Goal: Information Seeking & Learning: Learn about a topic

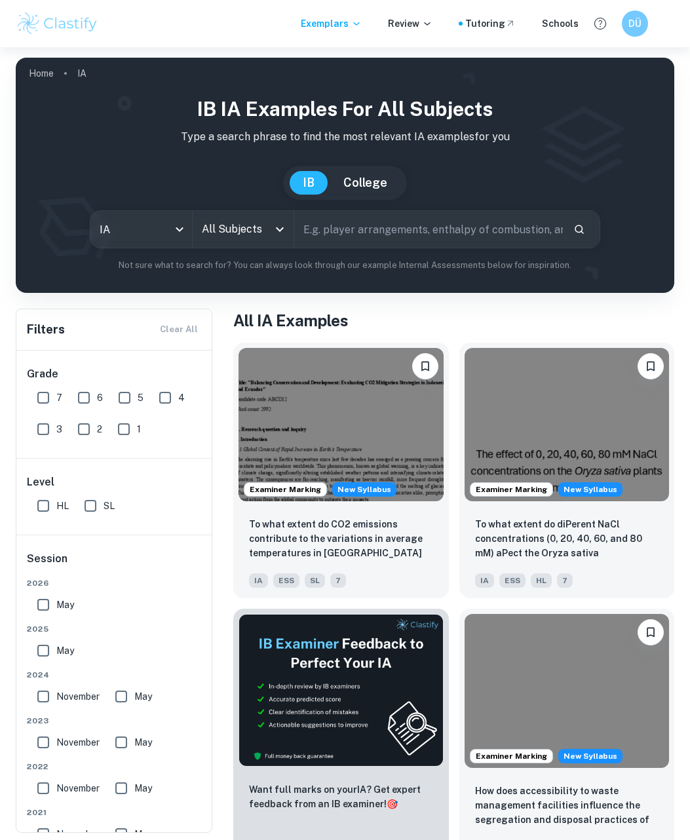
click at [250, 230] on input "All Subjects" at bounding box center [233, 229] width 69 height 25
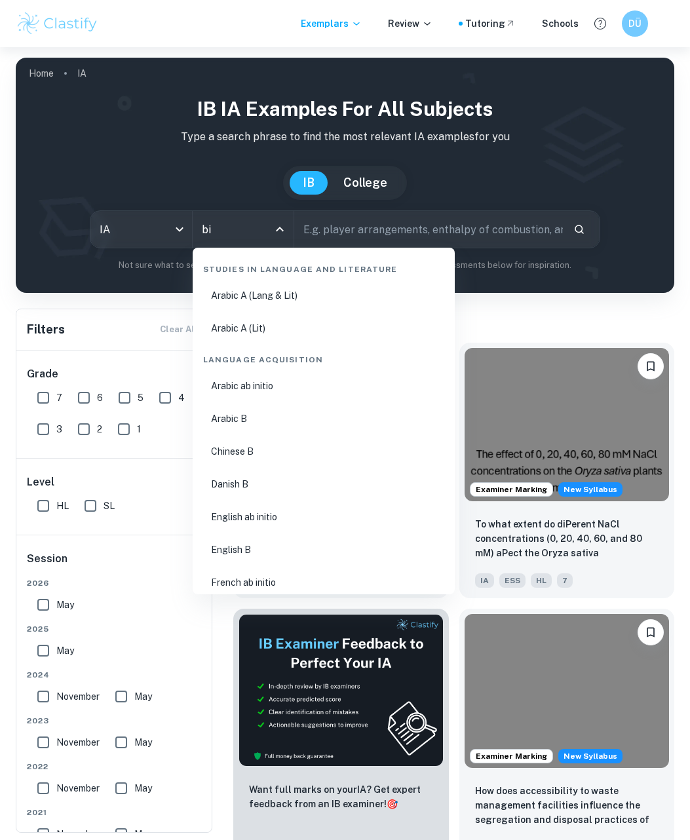
type input "bio"
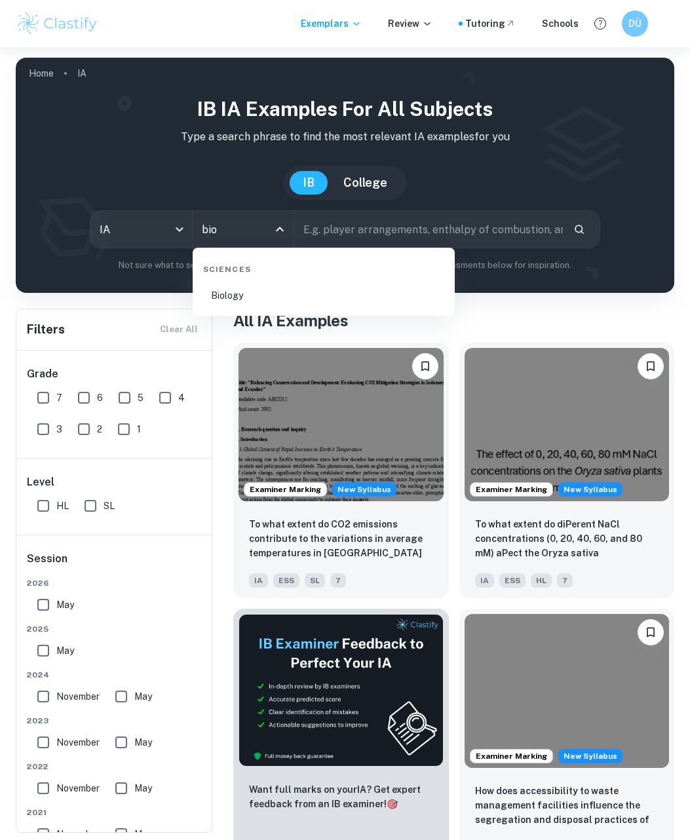
click at [273, 300] on li "Biology" at bounding box center [324, 296] width 252 height 30
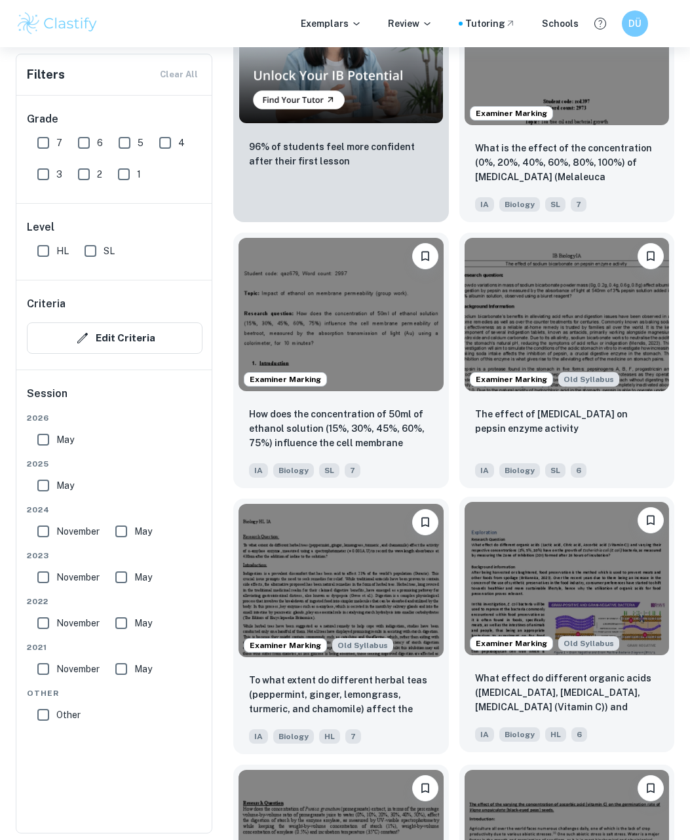
scroll to position [1311, 0]
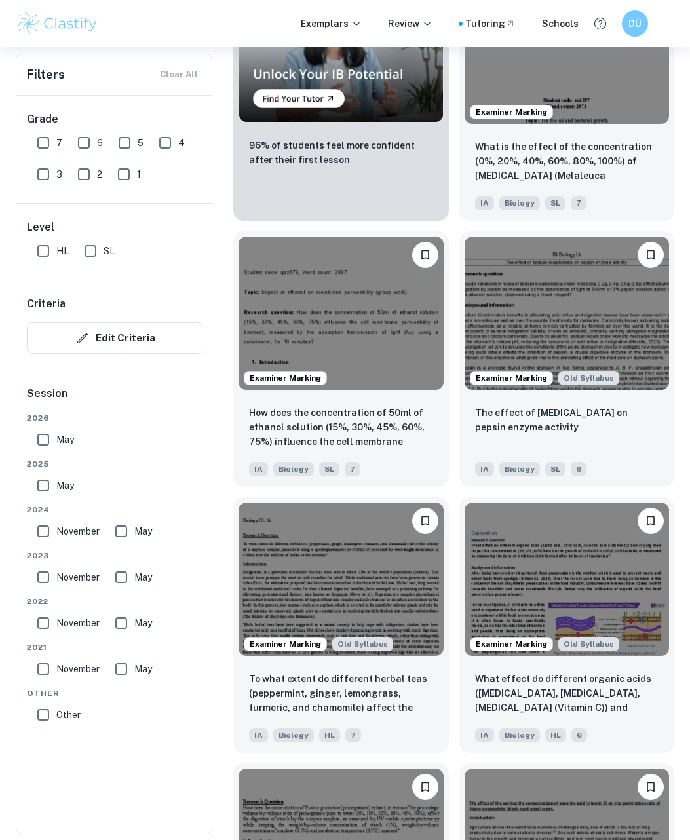
click at [43, 482] on input "May" at bounding box center [43, 486] width 26 height 26
checkbox input "true"
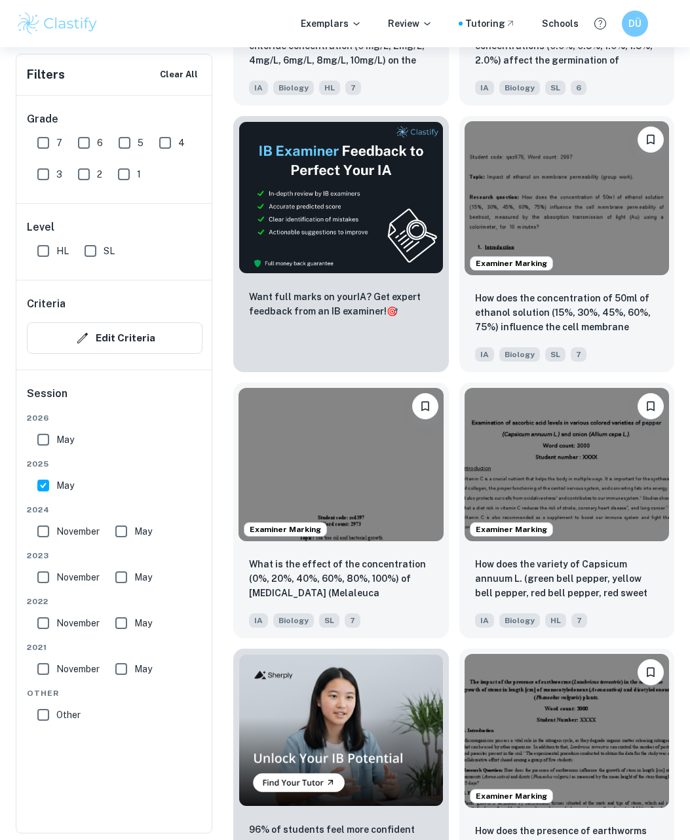
scroll to position [294, 0]
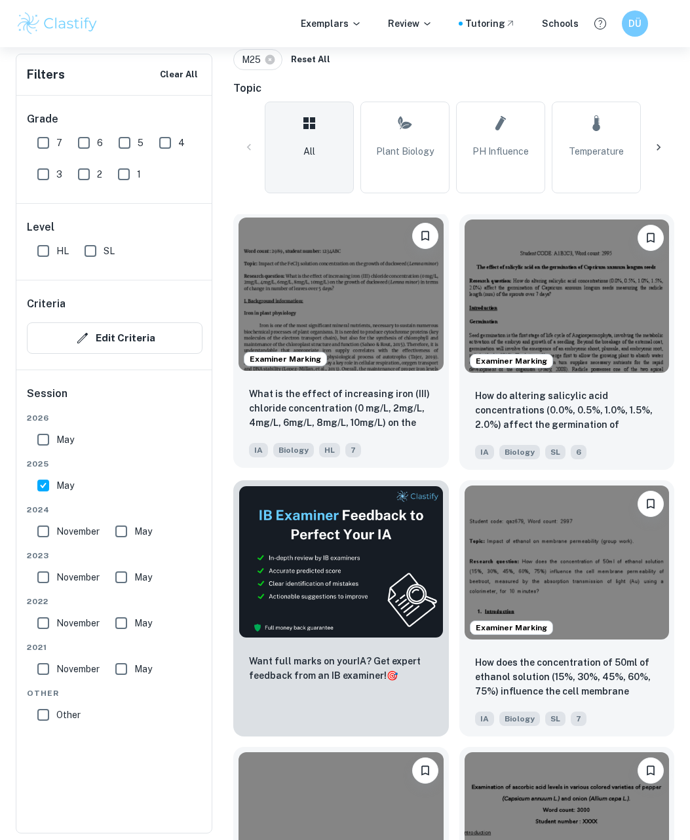
click at [397, 311] on img at bounding box center [341, 294] width 205 height 153
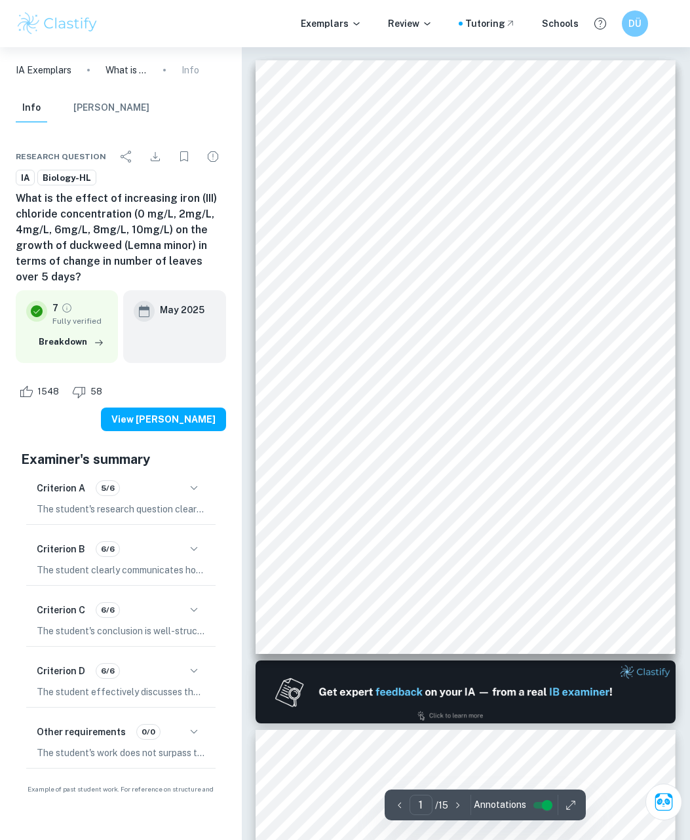
click at [561, 207] on div "1 Word count: 2989 , student number: 1234ABC Topic: Impact of the FeCl3 solutio…" at bounding box center [466, 357] width 420 height 594
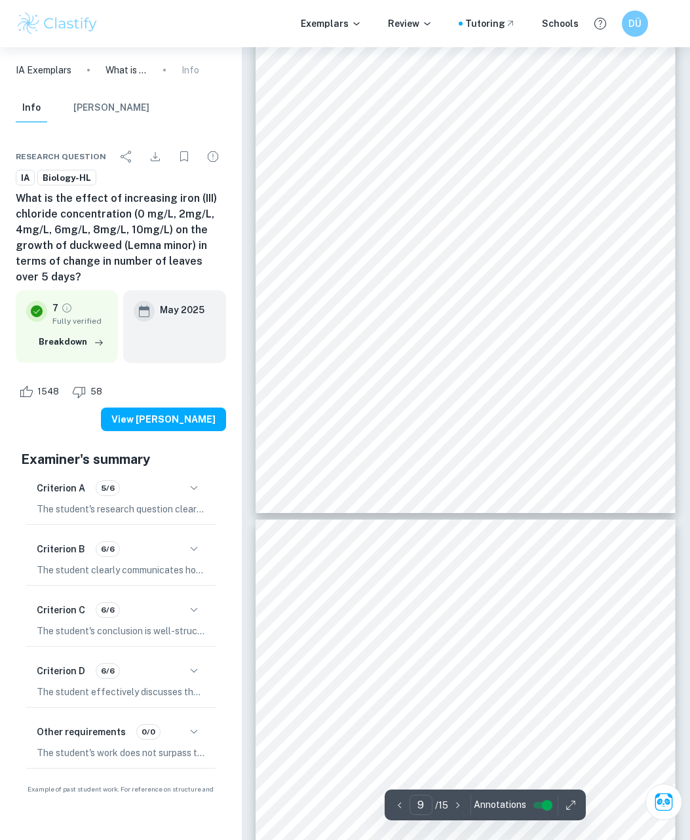
scroll to position [4960, 0]
type input "7"
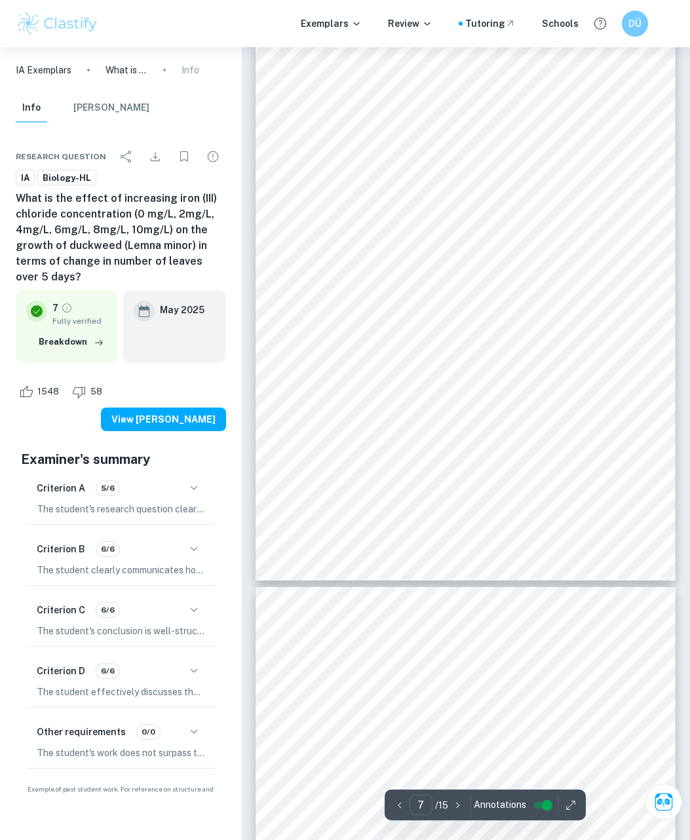
scroll to position [3649, 0]
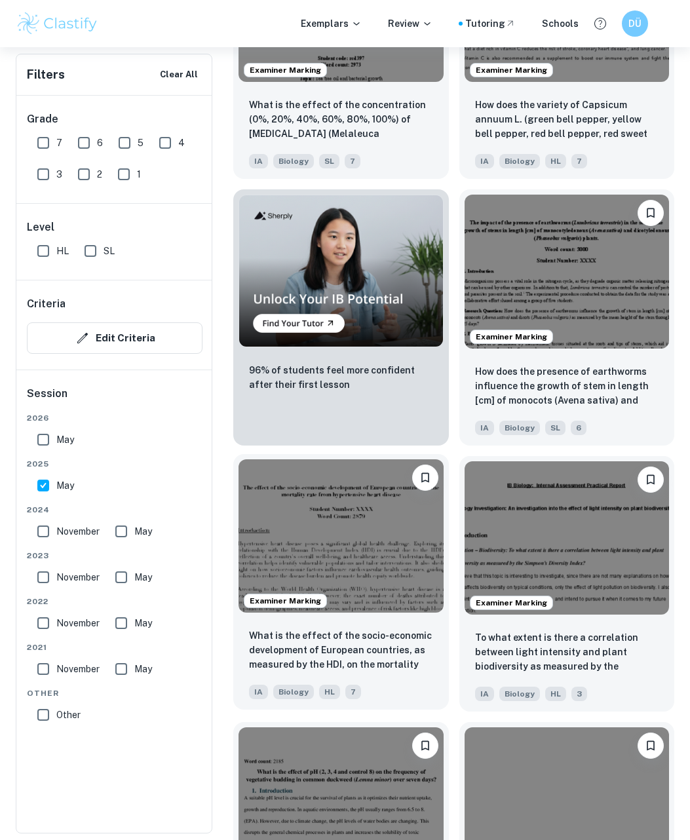
scroll to position [1146, 0]
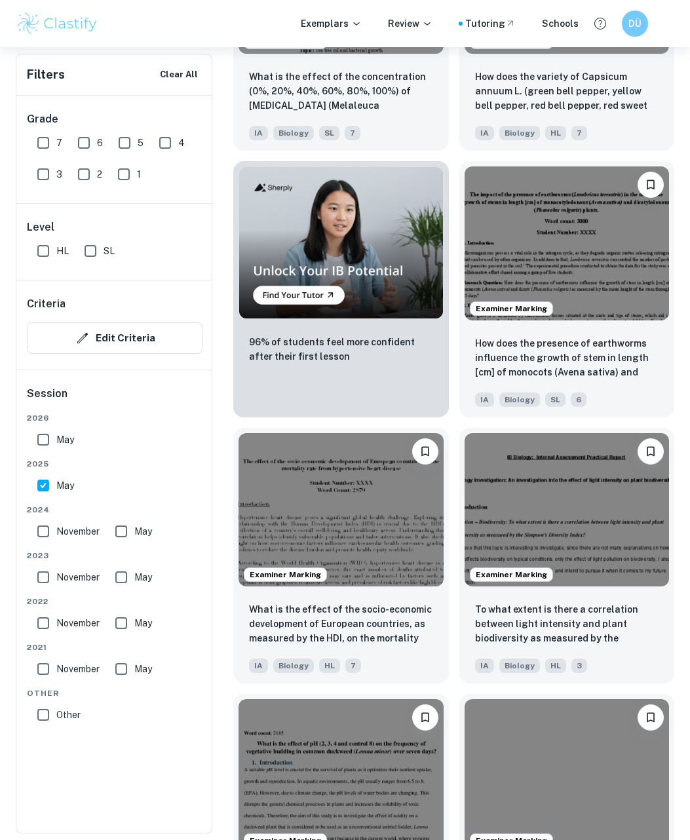
click at [89, 243] on input "SL" at bounding box center [90, 251] width 26 height 26
checkbox input "true"
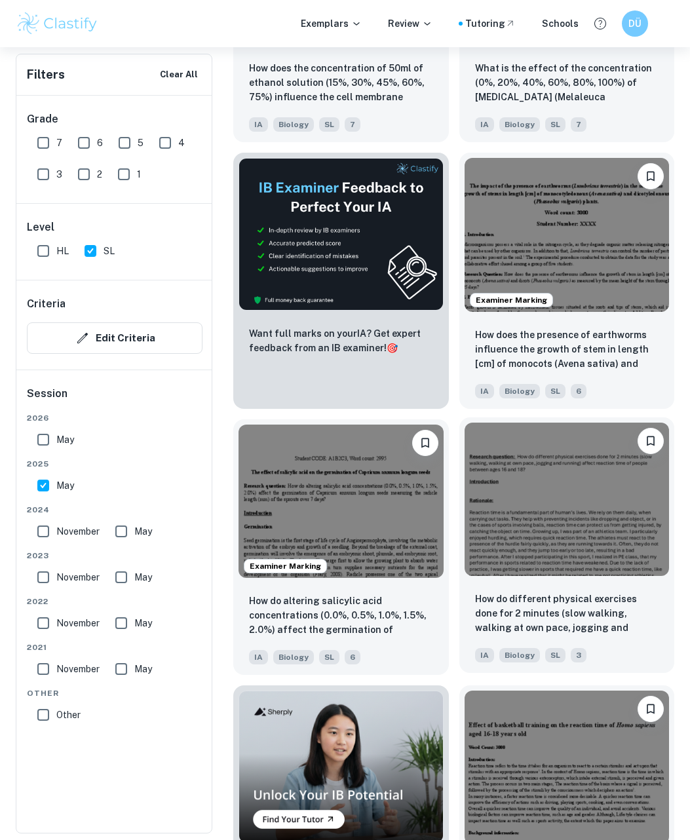
scroll to position [31, 0]
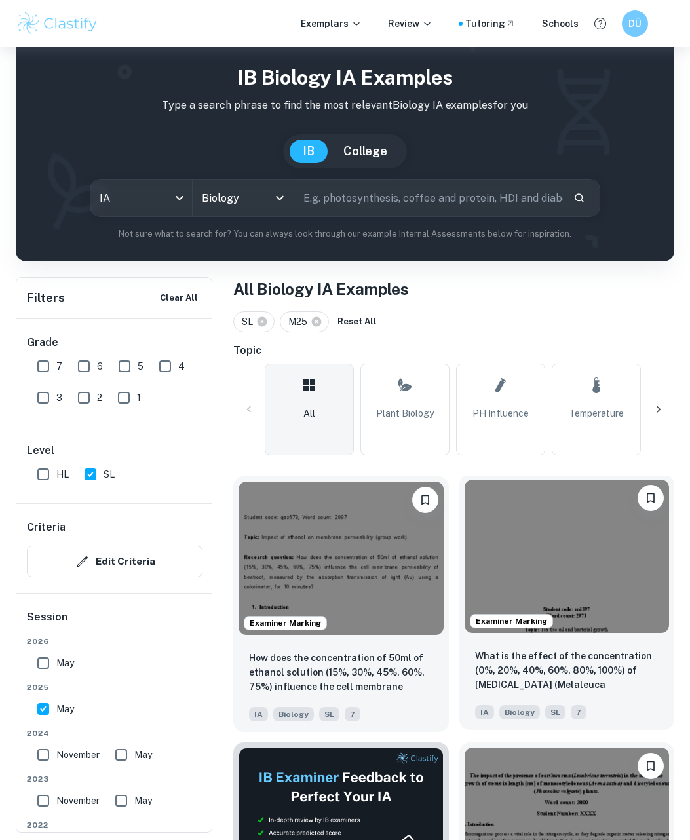
click at [635, 571] on img at bounding box center [567, 556] width 205 height 153
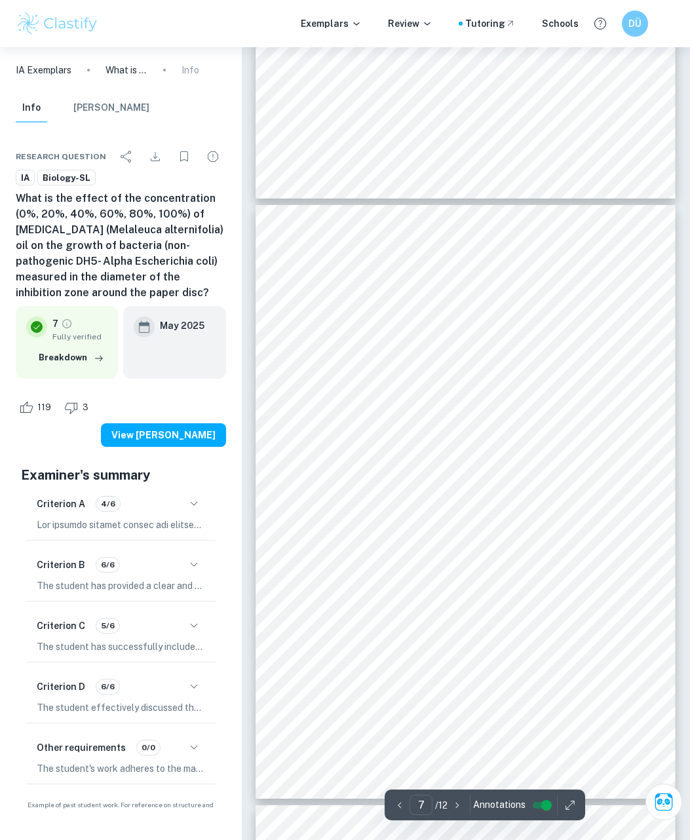
scroll to position [3540, 0]
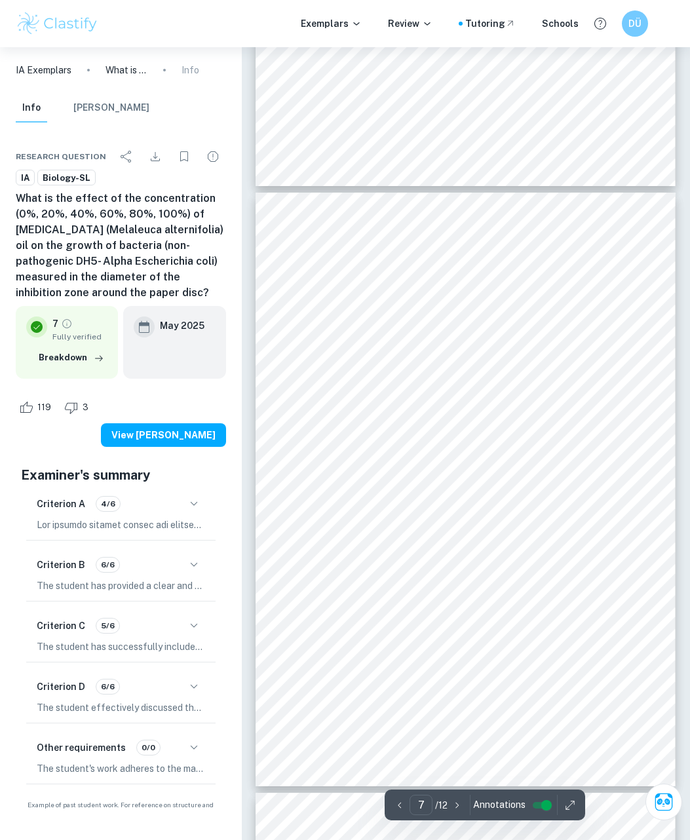
click at [519, 326] on div "7 Formula 1. Calculating the average size of GIZ per trial ýÿýýýýý = ÿÿý ýýý ÿý…" at bounding box center [466, 490] width 420 height 594
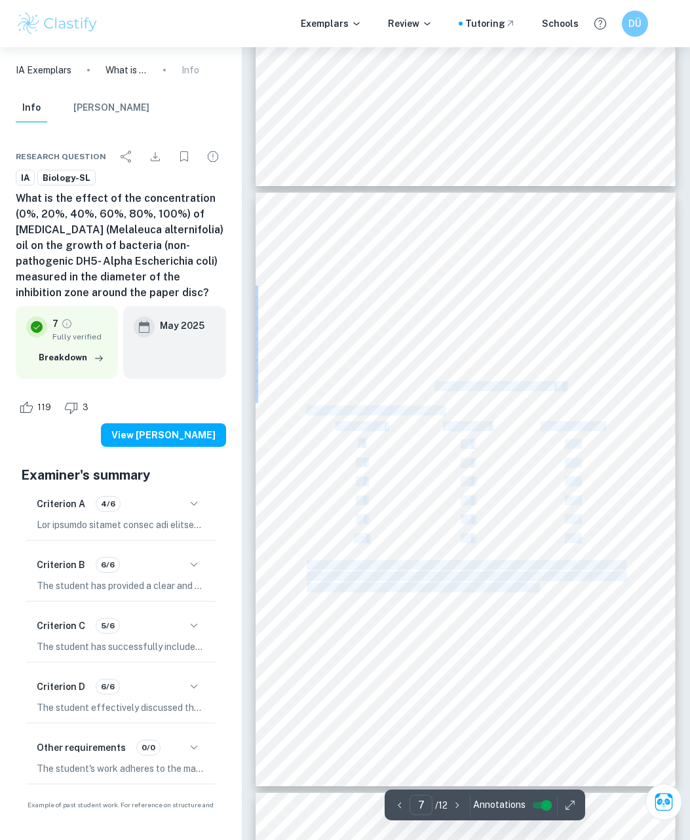
drag, startPoint x: 595, startPoint y: 385, endPoint x: 438, endPoint y: 380, distance: 157.4
click at [437, 382] on div "7 Formula 1. Calculating the average size of GIZ per trial ýÿýýýýý = ÿÿý ýýý ÿý…" at bounding box center [466, 490] width 420 height 594
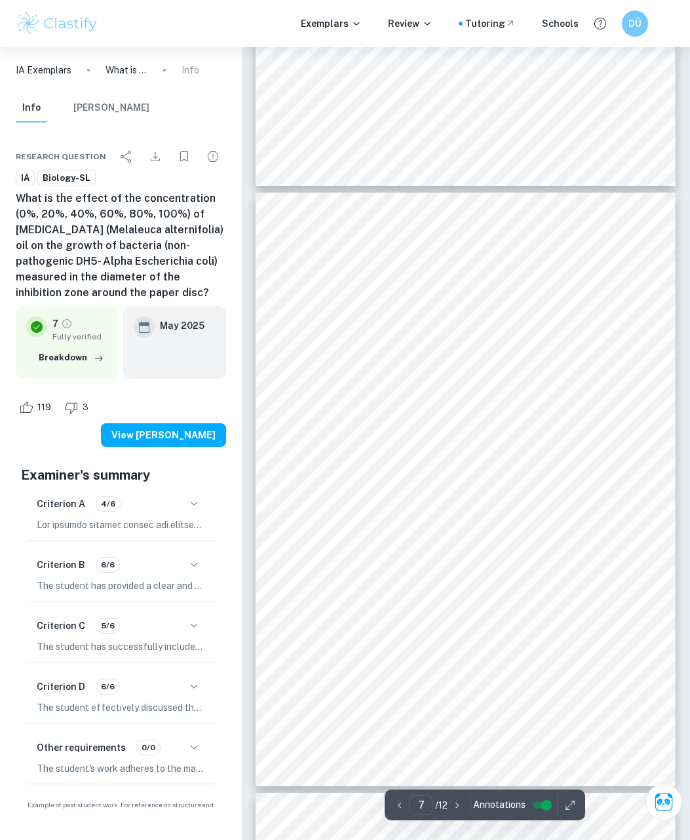
click at [483, 373] on span "(ÿÿý ýýý ÿýýýý 4 ýÿýýýýý ýýý ýýýýýÿýýý)" at bounding box center [505, 374] width 154 height 9
drag, startPoint x: 342, startPoint y: 359, endPoint x: 571, endPoint y: 370, distance: 229.1
click at [571, 370] on div "7 Formula 1. Calculating the average size of GIZ per trial ýÿýýýýý = ÿÿý ýýý ÿý…" at bounding box center [466, 490] width 420 height 594
click at [585, 365] on div "7 Formula 1. Calculating the average size of GIZ per trial ýÿýýýýý = ÿÿý ýýý ÿý…" at bounding box center [466, 490] width 420 height 594
click at [505, 473] on div "7 Formula 1. Calculating the average size of GIZ per trial ýÿýýýýý = ÿÿý ýýý ÿý…" at bounding box center [466, 490] width 420 height 594
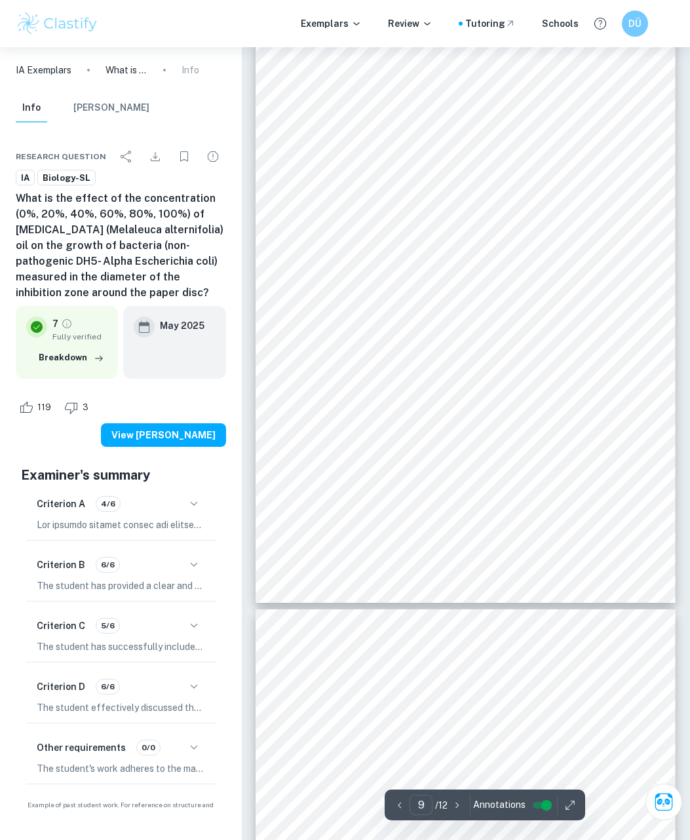
scroll to position [4917, 0]
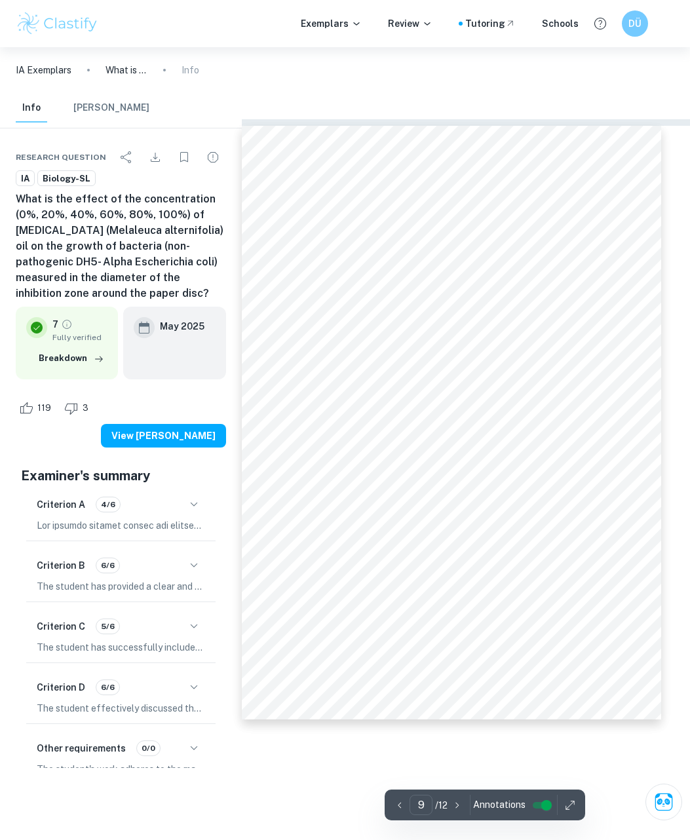
type input "7"
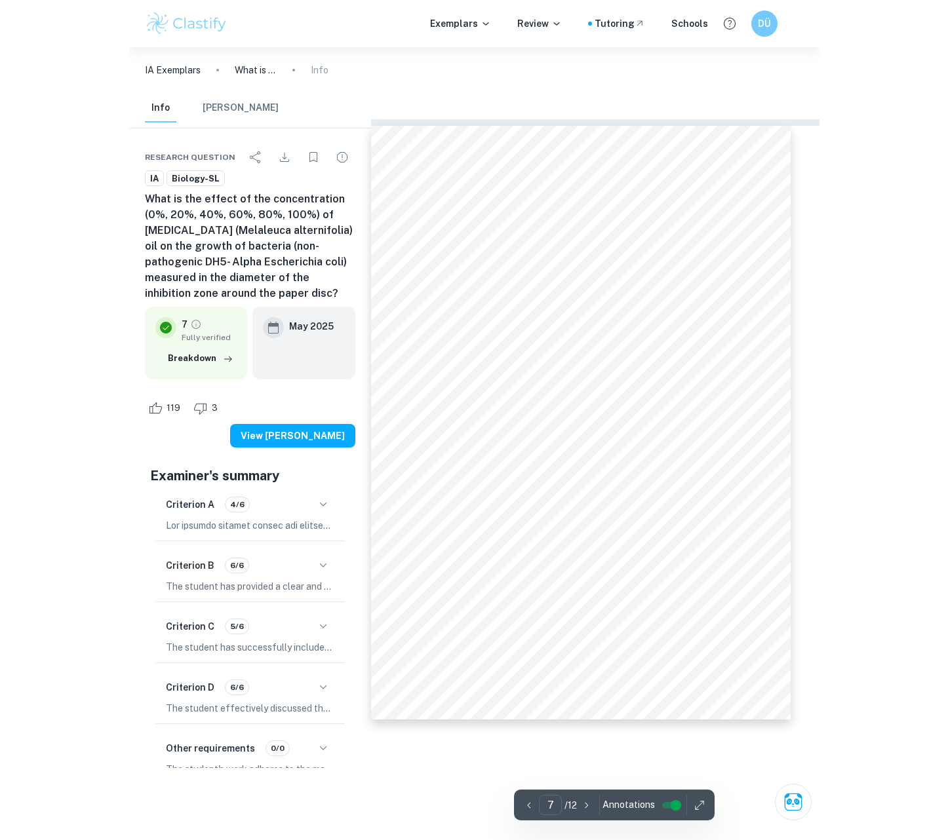
scroll to position [4876, 0]
